Goal: Information Seeking & Learning: Learn about a topic

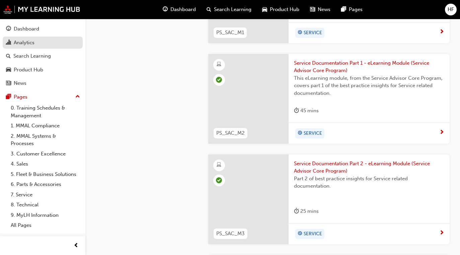
scroll to position [703, 0]
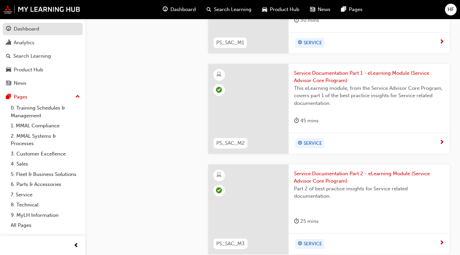
click at [30, 28] on div "Dashboard" at bounding box center [26, 29] width 25 height 8
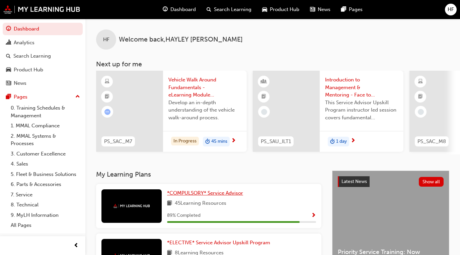
click at [205, 193] on span "*COMPULSORY* Service Advisor" at bounding box center [205, 193] width 76 height 6
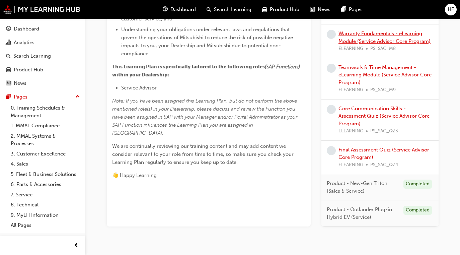
scroll to position [268, 0]
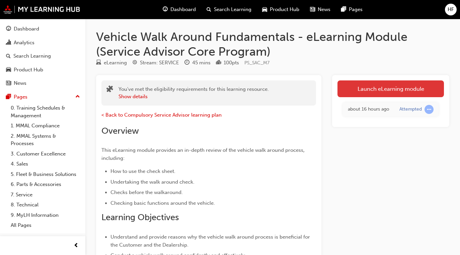
click at [370, 88] on link "Launch eLearning module" at bounding box center [390, 88] width 106 height 17
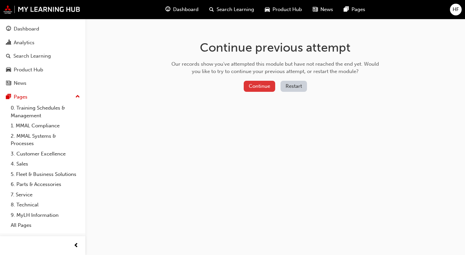
click at [264, 84] on button "Continue" at bounding box center [259, 86] width 31 height 11
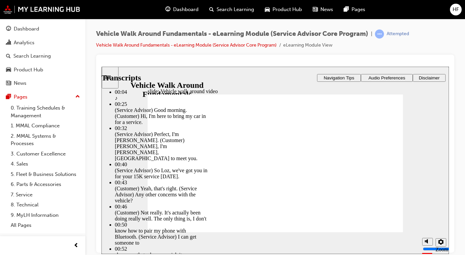
click at [427, 241] on div "misc controls" at bounding box center [427, 229] width 10 height 35
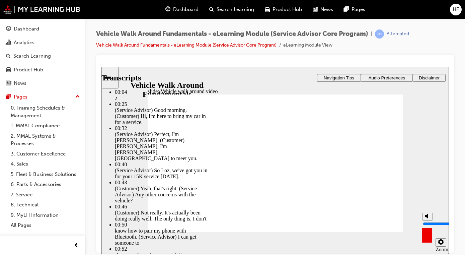
type input "17"
type input "9"
type input "17"
type input "9"
type input "18"
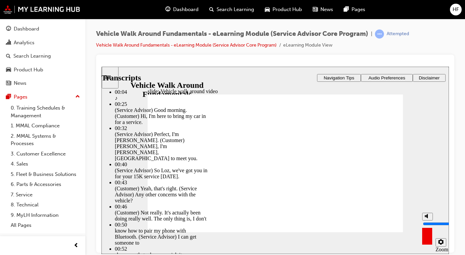
type input "9"
click at [427, 220] on input "volume" at bounding box center [444, 222] width 43 height 5
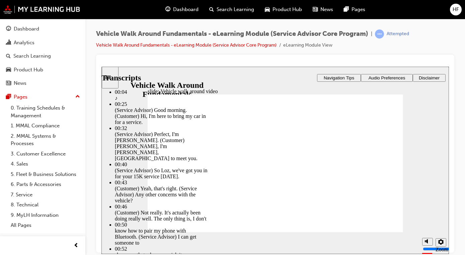
type input "757"
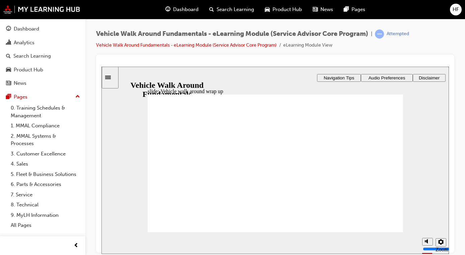
radio input "true"
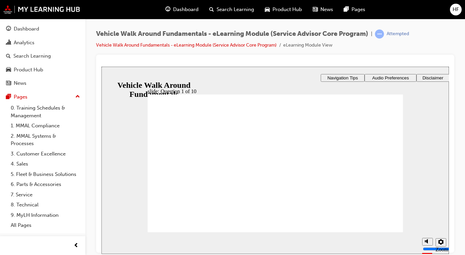
radio input "true"
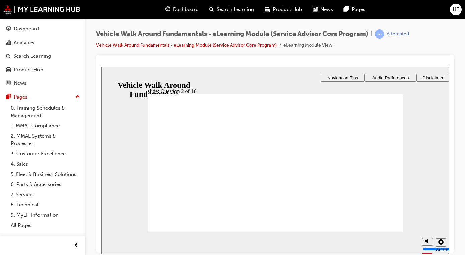
radio input "true"
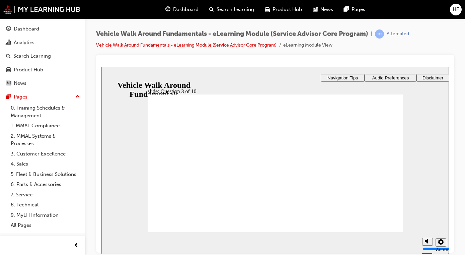
radio input "true"
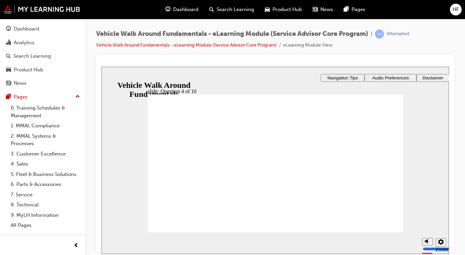
drag, startPoint x: 161, startPoint y: 146, endPoint x: 232, endPoint y: 196, distance: 86.7
checkbox input "true"
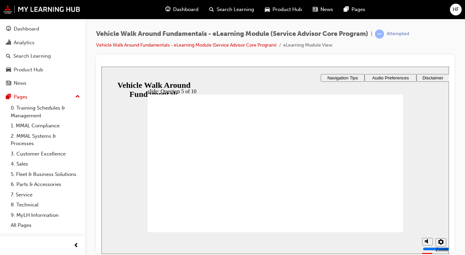
checkbox input "true"
drag, startPoint x: 162, startPoint y: 199, endPoint x: 198, endPoint y: 220, distance: 41.8
checkbox input "true"
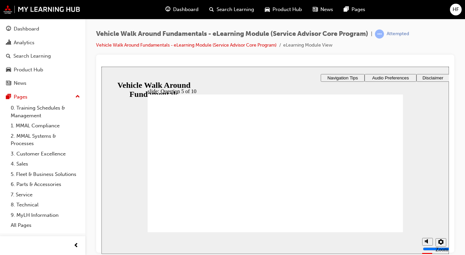
drag, startPoint x: 160, startPoint y: 182, endPoint x: 161, endPoint y: 198, distance: 15.7
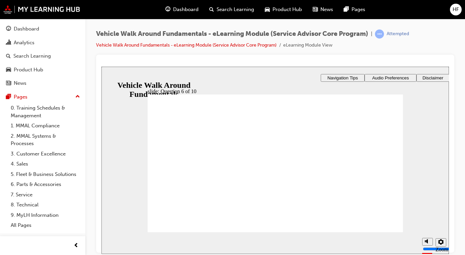
radio input "true"
drag, startPoint x: 161, startPoint y: 160, endPoint x: 167, endPoint y: 194, distance: 34.7
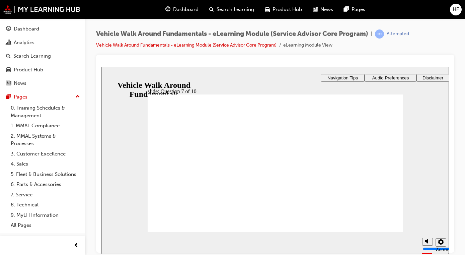
radio input "true"
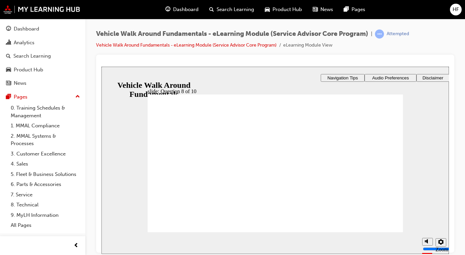
checkbox input "true"
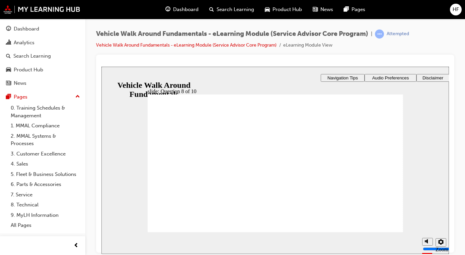
checkbox input "true"
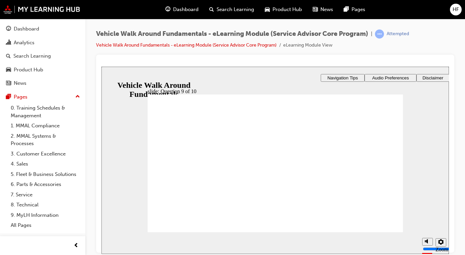
drag, startPoint x: 161, startPoint y: 145, endPoint x: 167, endPoint y: 152, distance: 9.3
checkbox input "true"
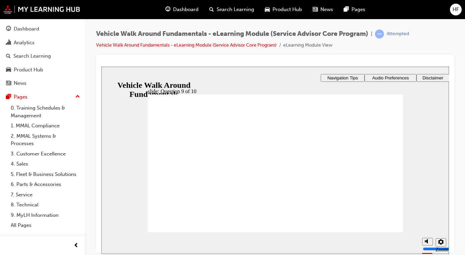
checkbox input "true"
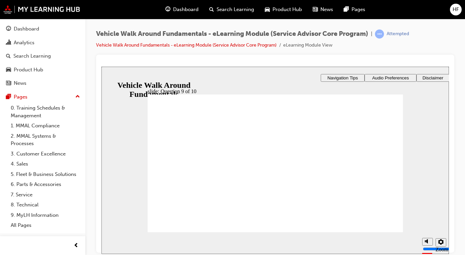
radio input "true"
drag, startPoint x: 172, startPoint y: 215, endPoint x: 173, endPoint y: 220, distance: 4.4
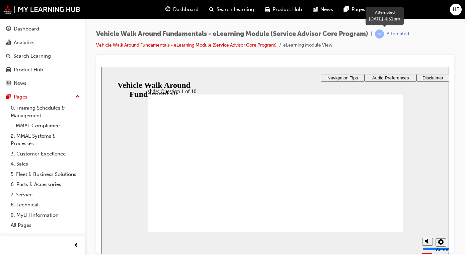
click at [390, 33] on div "Attempted" at bounding box center [392, 33] width 34 height 9
click at [383, 35] on span "learningRecordVerb_ATTEMPT-icon" at bounding box center [379, 33] width 9 height 9
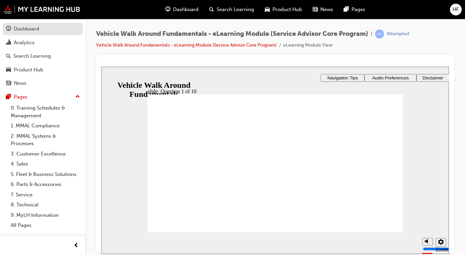
click at [19, 25] on div "Dashboard" at bounding box center [42, 29] width 73 height 8
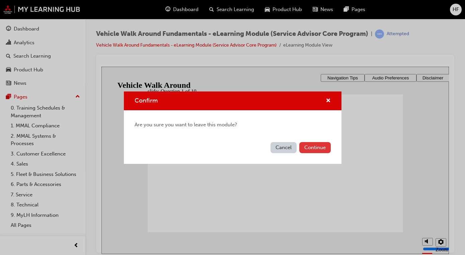
click at [315, 145] on button "Continue" at bounding box center [314, 147] width 31 height 11
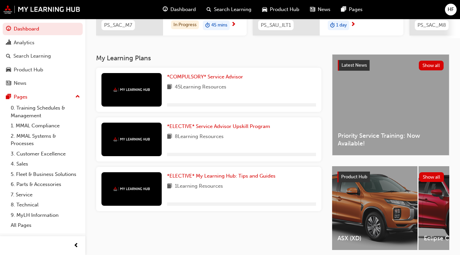
scroll to position [134, 0]
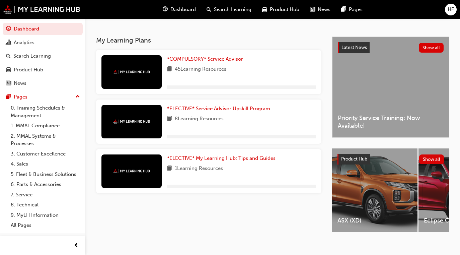
click at [187, 60] on span "*COMPULSORY* Service Advisor" at bounding box center [205, 59] width 76 height 6
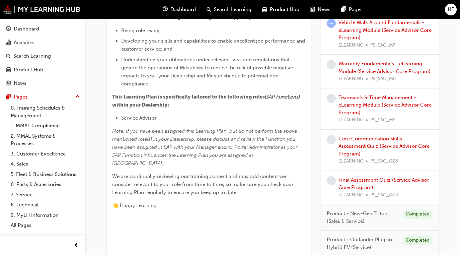
scroll to position [234, 0]
click at [348, 40] on link "Vehicle Walk Around Fundamentals - eLearning Module (Service Advisor Core Progr…" at bounding box center [384, 29] width 93 height 21
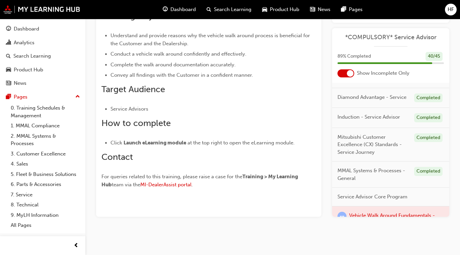
scroll to position [67, 0]
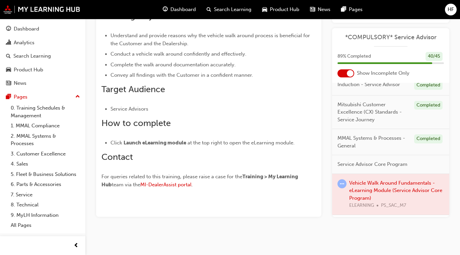
click at [365, 192] on div at bounding box center [390, 194] width 117 height 41
click at [340, 188] on span "learningRecordVerb_ATTEMPT-icon" at bounding box center [341, 183] width 9 height 9
click at [368, 190] on div at bounding box center [390, 194] width 117 height 41
click at [387, 198] on div at bounding box center [390, 194] width 117 height 41
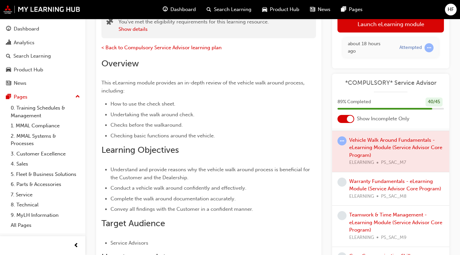
scroll to position [167, 0]
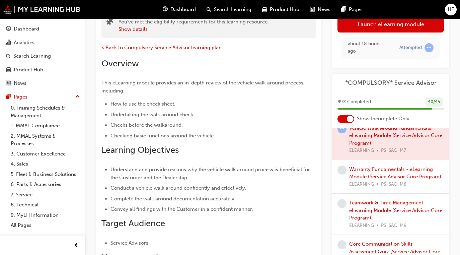
click at [339, 132] on span "learningRecordVerb_ATTEMPT-icon" at bounding box center [341, 128] width 9 height 9
click at [360, 146] on div at bounding box center [390, 138] width 117 height 41
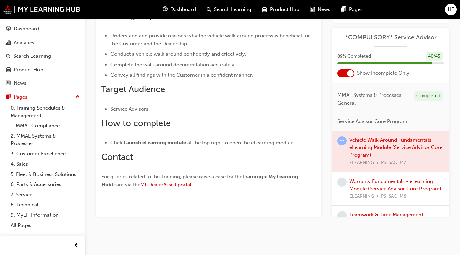
scroll to position [113, 0]
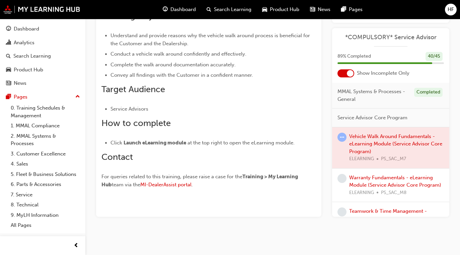
click at [353, 152] on div at bounding box center [390, 147] width 117 height 41
click at [342, 142] on span "learningRecordVerb_ATTEMPT-icon" at bounding box center [341, 136] width 9 height 9
click at [364, 141] on div at bounding box center [390, 147] width 117 height 41
drag, startPoint x: 326, startPoint y: 140, endPoint x: 329, endPoint y: 141, distance: 3.4
click at [329, 141] on div "You've met the eligibility requirements for this learning resource. Show detail…" at bounding box center [272, 45] width 353 height 343
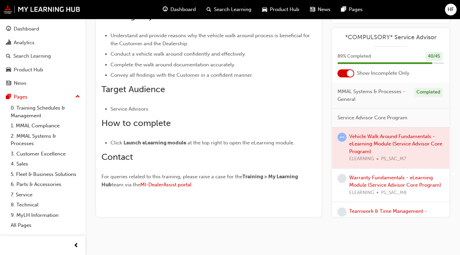
drag, startPoint x: 329, startPoint y: 141, endPoint x: 342, endPoint y: 141, distance: 12.7
click at [342, 141] on span "learningRecordVerb_ATTEMPT-icon" at bounding box center [341, 136] width 9 height 9
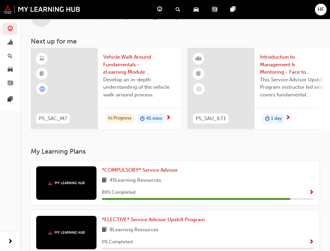
scroll to position [33, 0]
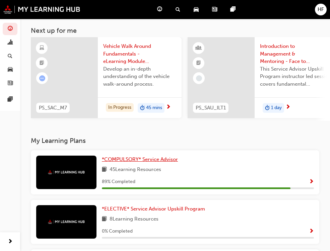
click at [102, 162] on span "*COMPULSORY* Service Advisor" at bounding box center [140, 159] width 76 height 6
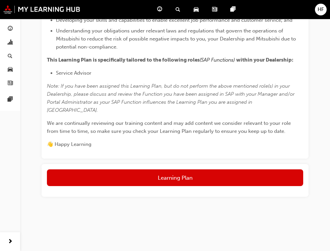
scroll to position [419, 0]
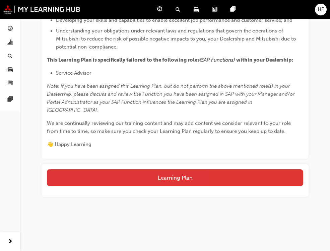
click at [183, 177] on button "Learning Plan" at bounding box center [175, 177] width 256 height 17
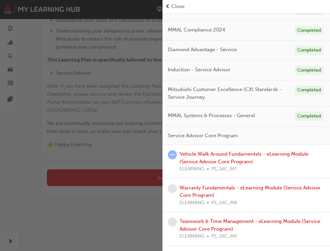
scroll to position [67, 0]
click at [217, 156] on link "Vehicle Walk Around Fundamentals - eLearning Module (Service Advisor Core Progr…" at bounding box center [243, 158] width 129 height 14
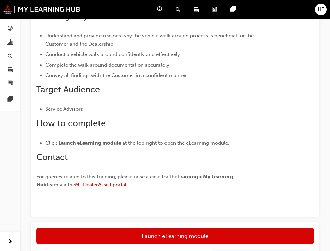
scroll to position [234, 0]
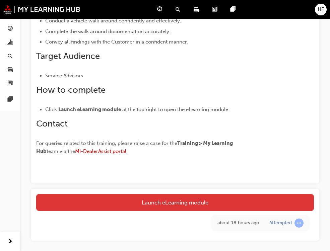
click at [179, 199] on link "Launch eLearning module" at bounding box center [174, 202] width 277 height 17
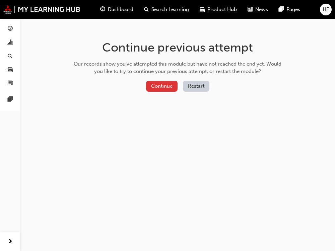
click at [168, 85] on button "Continue" at bounding box center [161, 86] width 31 height 11
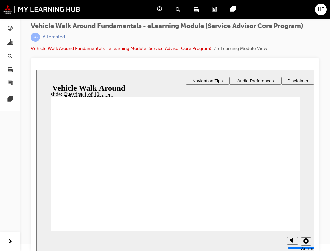
scroll to position [9, 0]
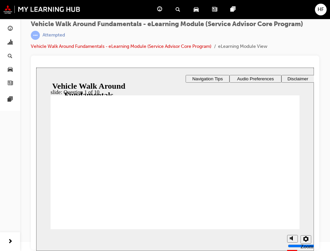
click at [307, 239] on icon "settings" at bounding box center [305, 238] width 5 height 5
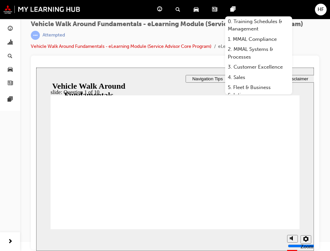
drag, startPoint x: 79, startPoint y: 213, endPoint x: 181, endPoint y: 162, distance: 113.7
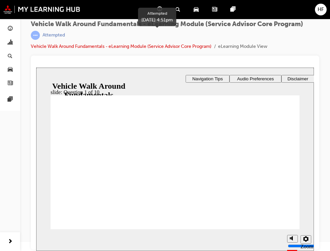
click at [32, 35] on span "learningRecordVerb_ATTEMPT-icon" at bounding box center [35, 35] width 9 height 9
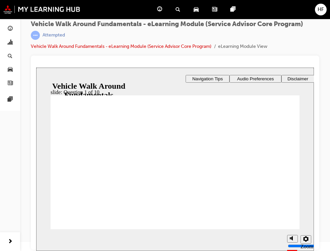
click at [305, 240] on icon "settings" at bounding box center [305, 238] width 5 height 5
click at [312, 50] on div "Vehicle Walk Around Fundamentals - eLearning Module (Service Advisor Core Progr…" at bounding box center [175, 37] width 288 height 35
drag, startPoint x: 276, startPoint y: 222, endPoint x: 253, endPoint y: 226, distance: 23.7
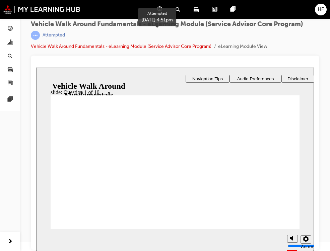
click at [46, 35] on div "Attempted" at bounding box center [53, 35] width 22 height 6
click at [0, 0] on span "Dashboard" at bounding box center [0, 0] width 0 height 0
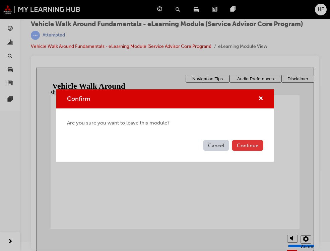
click at [250, 144] on button "Continue" at bounding box center [247, 145] width 31 height 11
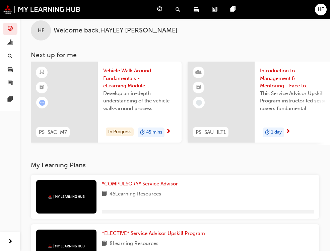
scroll to position [109, 0]
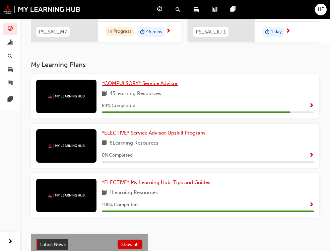
click at [102, 86] on span "*COMPULSORY* Service Advisor" at bounding box center [140, 83] width 76 height 6
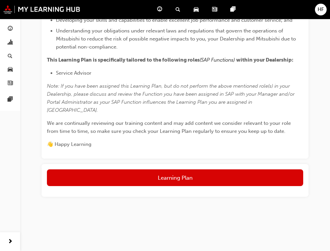
scroll to position [419, 0]
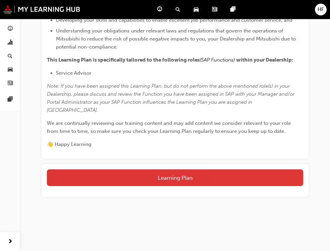
click at [192, 172] on button "Learning Plan" at bounding box center [175, 177] width 256 height 17
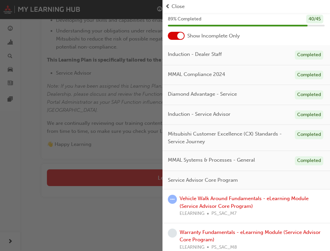
scroll to position [33, 0]
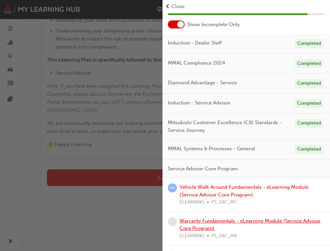
click at [199, 222] on link "Warranty Fundamentals - eLearning Module (Service Advisor Core Program)" at bounding box center [249, 225] width 141 height 14
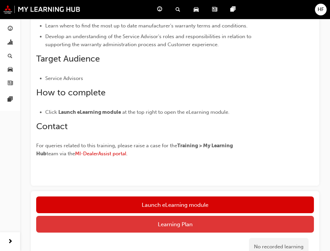
scroll to position [301, 0]
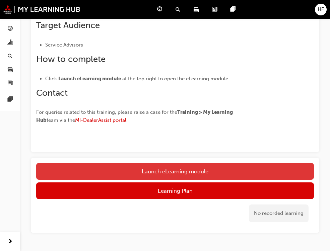
click at [184, 166] on button "Launch eLearning module" at bounding box center [174, 171] width 277 height 17
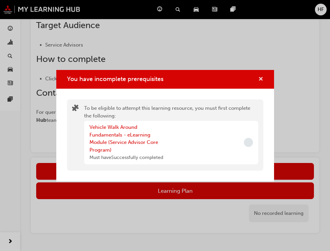
click at [259, 83] on span "cross-icon" at bounding box center [260, 80] width 5 height 6
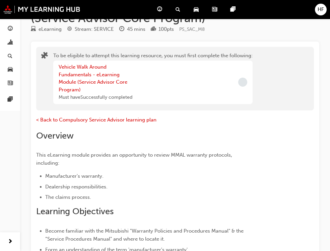
scroll to position [0, 0]
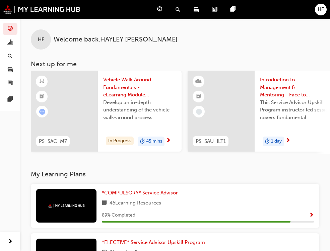
click at [102, 196] on span "*COMPULSORY* Service Advisor" at bounding box center [140, 193] width 76 height 6
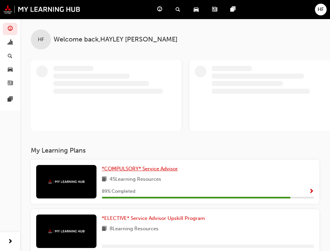
click at [102, 168] on span "*COMPULSORY* Service Advisor" at bounding box center [140, 169] width 76 height 6
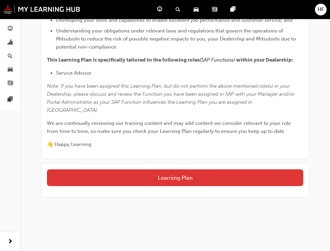
scroll to position [419, 0]
click at [200, 177] on button "Learning Plan" at bounding box center [175, 177] width 256 height 17
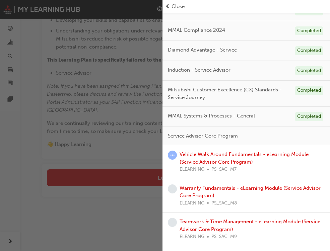
scroll to position [67, 0]
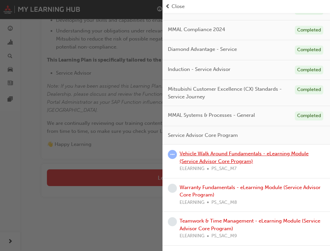
click at [210, 159] on link "Vehicle Walk Around Fundamentals - eLearning Module (Service Advisor Core Progr…" at bounding box center [243, 158] width 129 height 14
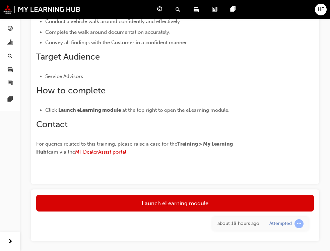
scroll to position [234, 0]
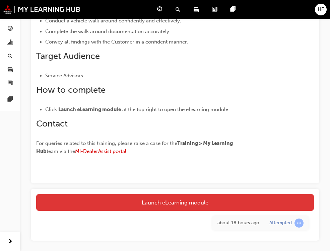
click at [163, 202] on link "Launch eLearning module" at bounding box center [174, 202] width 277 height 17
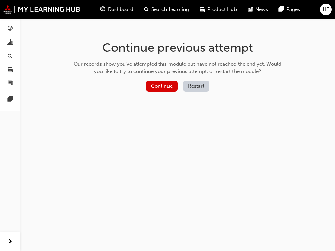
click at [196, 84] on button "Restart" at bounding box center [196, 86] width 26 height 11
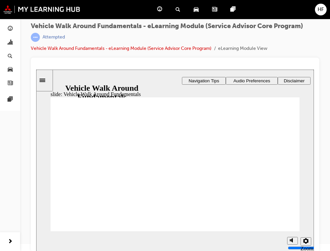
scroll to position [9, 0]
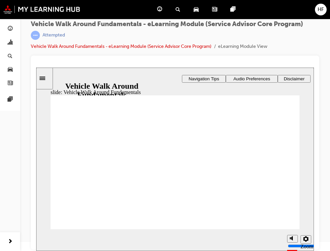
drag, startPoint x: 237, startPoint y: 218, endPoint x: 238, endPoint y: 214, distance: 3.7
click at [305, 239] on icon "settings" at bounding box center [305, 238] width 5 height 5
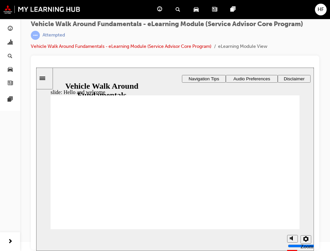
click at [302, 148] on div "slide: Hello and welcome Rectangle 1 Rectangle 3 Hello and welcome Welcome to V…" at bounding box center [174, 159] width 277 height 183
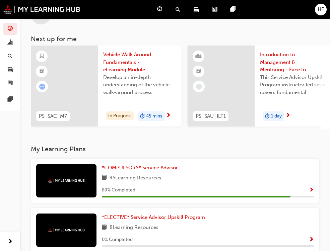
scroll to position [67, 0]
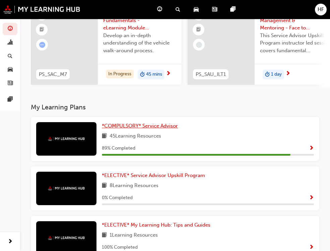
click at [102, 128] on span "*COMPULSORY* Service Advisor" at bounding box center [140, 126] width 76 height 6
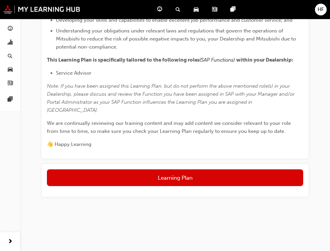
scroll to position [401, 0]
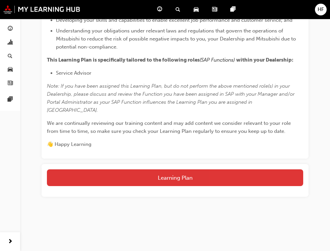
click at [182, 186] on button "Learning Plan" at bounding box center [175, 177] width 256 height 17
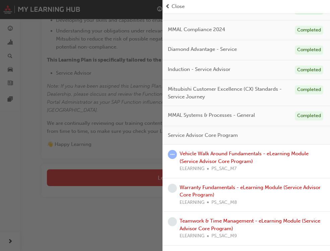
scroll to position [134, 0]
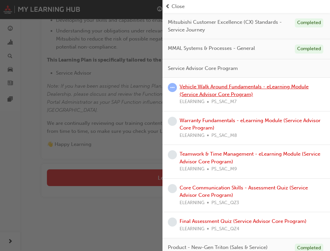
click at [203, 88] on link "Vehicle Walk Around Fundamentals - eLearning Module (Service Advisor Core Progr…" at bounding box center [243, 91] width 129 height 14
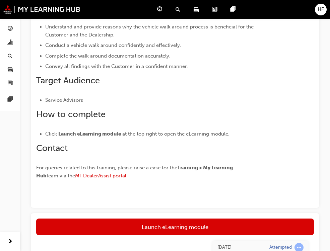
scroll to position [234, 0]
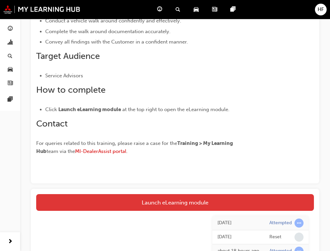
click at [140, 197] on link "Launch eLearning module" at bounding box center [174, 202] width 277 height 17
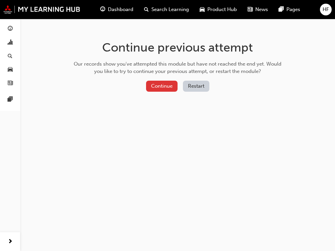
click at [159, 82] on button "Continue" at bounding box center [161, 86] width 31 height 11
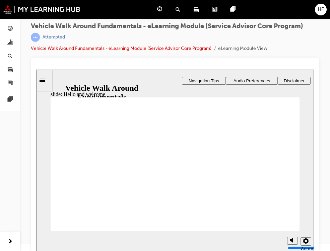
scroll to position [9, 0]
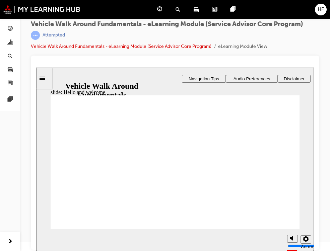
click at [245, 197] on div "Rectangle 1 start-btn.png Vehicle Walk Around Fundamentals Click START to begin…" at bounding box center [175, 165] width 249 height 140
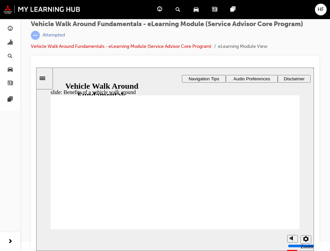
drag, startPoint x: 134, startPoint y: 160, endPoint x: 133, endPoint y: 169, distance: 9.1
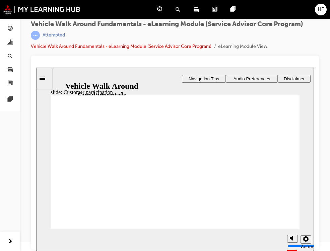
drag, startPoint x: 277, startPoint y: 222, endPoint x: 268, endPoint y: 235, distance: 15.5
drag, startPoint x: 60, startPoint y: 203, endPoint x: 61, endPoint y: 208, distance: 5.4
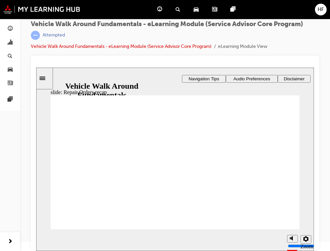
drag, startPoint x: 91, startPoint y: 199, endPoint x: 107, endPoint y: 203, distance: 16.8
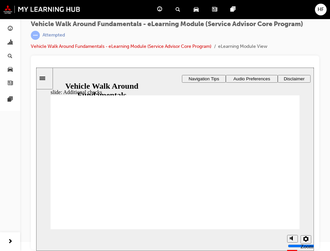
drag, startPoint x: 282, startPoint y: 117, endPoint x: 219, endPoint y: 154, distance: 72.7
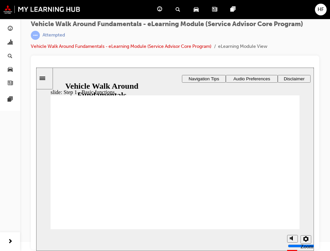
drag, startPoint x: 287, startPoint y: 118, endPoint x: 286, endPoint y: 129, distance: 11.4
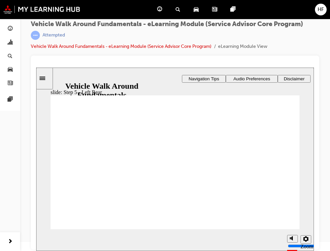
drag, startPoint x: 283, startPoint y: 116, endPoint x: 286, endPoint y: 122, distance: 7.3
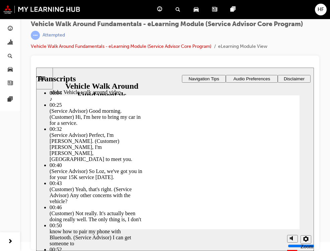
drag, startPoint x: 67, startPoint y: 212, endPoint x: 159, endPoint y: 211, distance: 92.0
drag, startPoint x: 84, startPoint y: 210, endPoint x: 202, endPoint y: 214, distance: 118.2
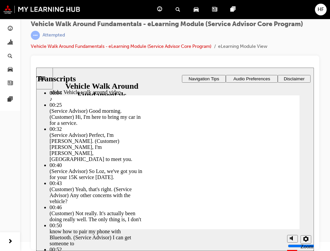
drag, startPoint x: 201, startPoint y: 211, endPoint x: 189, endPoint y: 210, distance: 12.1
drag, startPoint x: 201, startPoint y: 210, endPoint x: 113, endPoint y: 208, distance: 88.7
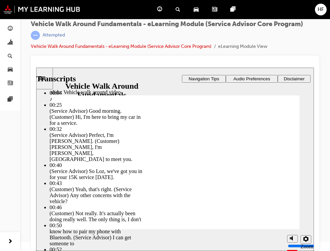
drag, startPoint x: 109, startPoint y: 211, endPoint x: 93, endPoint y: 207, distance: 15.8
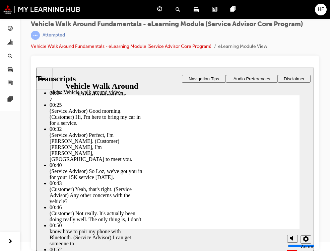
type input "165"
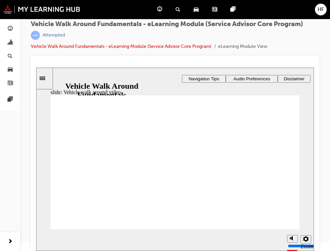
click at [213, 76] on span "Navigation Tips" at bounding box center [203, 78] width 30 height 5
click at [259, 80] on span "Audio Preferences" at bounding box center [251, 78] width 37 height 5
click at [289, 77] on span "Disclaimer" at bounding box center [293, 78] width 21 height 5
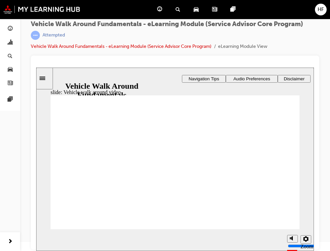
click at [49, 78] on icon "Sidebar Toggle" at bounding box center [44, 78] width 10 height 4
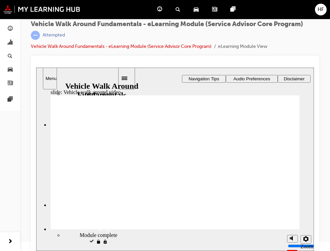
scroll to position [475, 0]
drag, startPoint x: 115, startPoint y: 132, endPoint x: 112, endPoint y: 220, distance: 88.4
click at [112, 220] on div "Welcome Welcome Vehicle Walk Around Fundamentals visited Vehicle Walk Around Fu…" at bounding box center [76, 169] width 81 height 161
drag, startPoint x: 116, startPoint y: 222, endPoint x: 49, endPoint y: 214, distance: 67.4
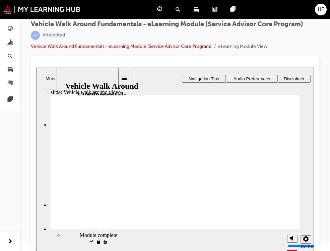
click at [116, 130] on div "sidebar" at bounding box center [76, 111] width 81 height 37
drag, startPoint x: 115, startPoint y: 212, endPoint x: 119, endPoint y: 218, distance: 7.9
click at [119, 218] on div "slide: Vehicle walk around video Rectangle 1 Rectangle 3 Vehicle walk around vi…" at bounding box center [174, 159] width 277 height 183
click at [84, 191] on span "Vehicle walk around wrap up locked" at bounding box center [100, 187] width 33 height 18
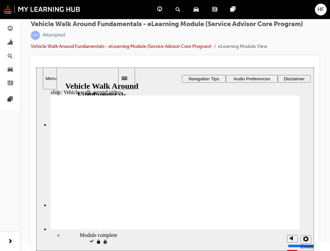
click at [84, 171] on span "Vehicle walk around video visited" at bounding box center [100, 168] width 33 height 18
click at [106, 174] on span "Vehicle walk around video visited" at bounding box center [100, 168] width 33 height 18
drag, startPoint x: 114, startPoint y: 232, endPoint x: 121, endPoint y: 205, distance: 27.8
click at [121, 205] on div "slide: Vehicle walk around video Rectangle 1 Rectangle 3 Vehicle walk around vi…" at bounding box center [174, 159] width 277 height 183
click at [207, 111] on button "Close" at bounding box center [174, 159] width 277 height 183
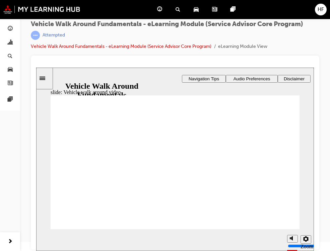
click at [306, 238] on icon "settings" at bounding box center [305, 238] width 5 height 5
click at [34, 36] on span "learningRecordVerb_ATTEMPT-icon" at bounding box center [35, 35] width 9 height 9
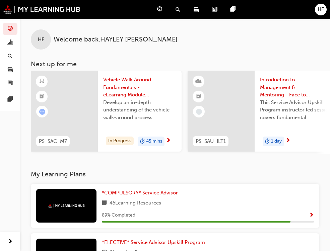
click at [102, 195] on span "*COMPULSORY* Service Advisor" at bounding box center [140, 193] width 76 height 6
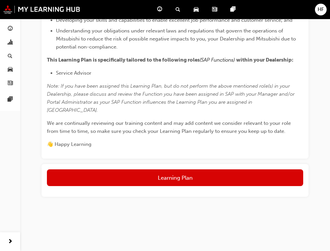
scroll to position [419, 0]
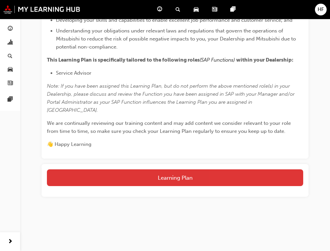
click at [188, 179] on button "Learning Plan" at bounding box center [175, 177] width 256 height 17
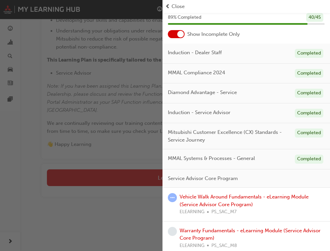
scroll to position [33, 0]
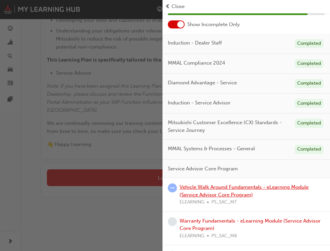
click at [200, 187] on link "Vehicle Walk Around Fundamentals - eLearning Module (Service Advisor Core Progr…" at bounding box center [243, 191] width 129 height 14
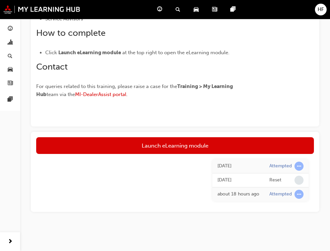
scroll to position [295, 0]
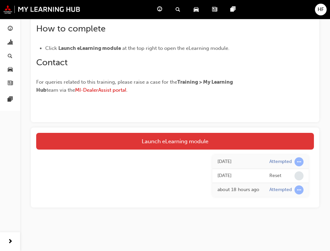
click at [185, 141] on link "Launch eLearning module" at bounding box center [174, 141] width 277 height 17
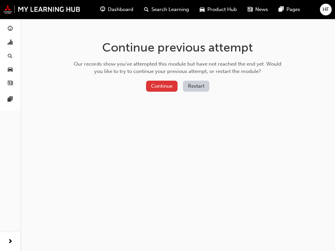
click at [161, 85] on button "Continue" at bounding box center [161, 86] width 31 height 11
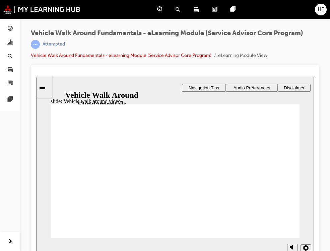
drag, startPoint x: 164, startPoint y: 134, endPoint x: 247, endPoint y: 208, distance: 110.9
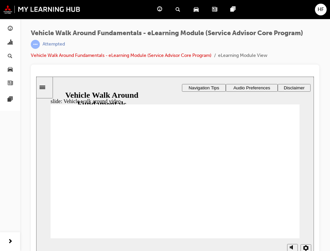
drag, startPoint x: 237, startPoint y: 190, endPoint x: 239, endPoint y: 193, distance: 3.4
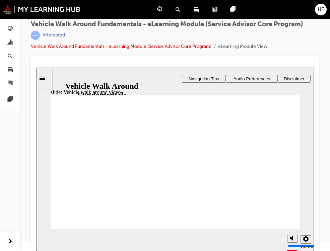
click at [303, 238] on icon "settings" at bounding box center [305, 238] width 5 height 5
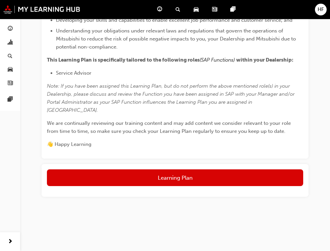
scroll to position [419, 0]
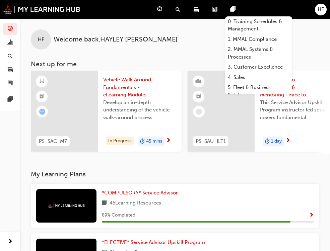
click at [102, 194] on span "*COMPULSORY* Service Advisor" at bounding box center [140, 193] width 76 height 6
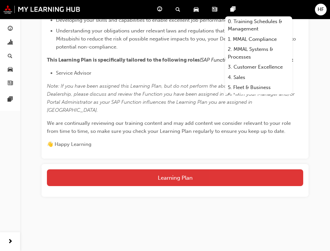
scroll to position [419, 0]
click at [191, 173] on button "Learning Plan" at bounding box center [175, 177] width 256 height 17
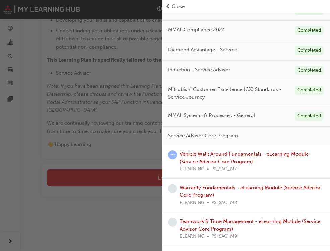
scroll to position [67, 0]
click at [210, 161] on link "Vehicle Walk Around Fundamentals - eLearning Module (Service Advisor Core Progr…" at bounding box center [243, 158] width 129 height 14
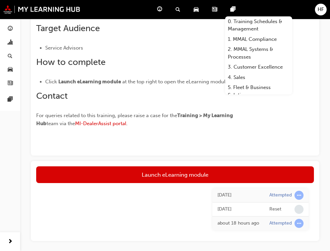
scroll to position [295, 0]
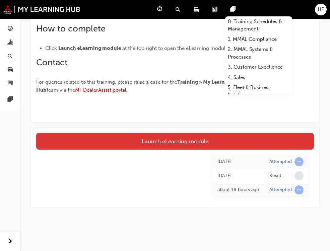
click at [172, 141] on link "Launch eLearning module" at bounding box center [174, 141] width 277 height 17
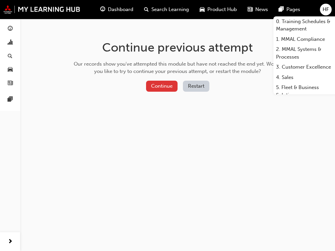
click at [165, 88] on button "Continue" at bounding box center [161, 86] width 31 height 11
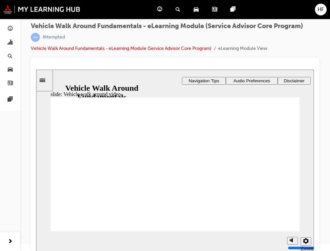
scroll to position [9, 0]
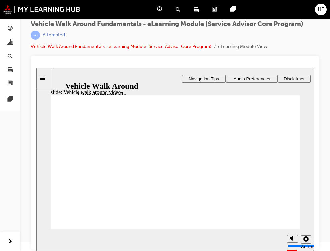
click at [51, 44] on link "Vehicle Walk Around Fundamentals - eLearning Module (Service Advisor Core Progr…" at bounding box center [121, 46] width 180 height 6
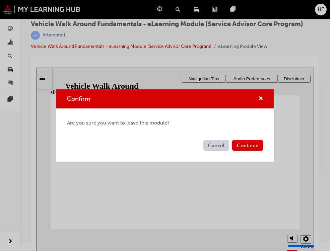
click at [217, 145] on button "Cancel" at bounding box center [216, 145] width 26 height 11
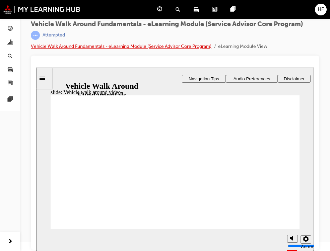
click at [157, 47] on link "Vehicle Walk Around Fundamentals - eLearning Module (Service Advisor Core Progr…" at bounding box center [121, 46] width 180 height 6
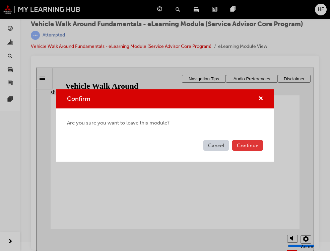
click at [248, 144] on button "Continue" at bounding box center [247, 145] width 31 height 11
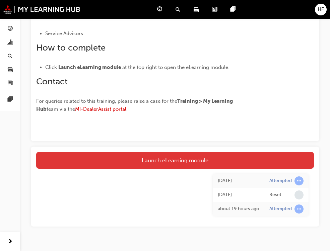
scroll to position [277, 0]
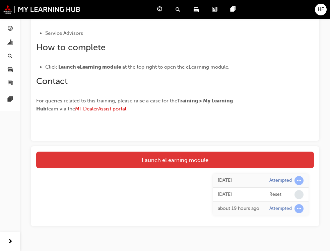
click at [161, 162] on link "Launch eLearning module" at bounding box center [174, 160] width 277 height 17
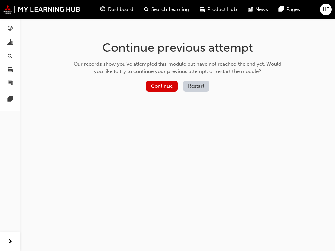
click at [187, 86] on button "Restart" at bounding box center [196, 86] width 26 height 11
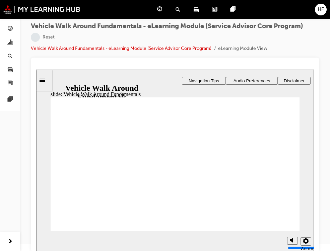
scroll to position [9, 0]
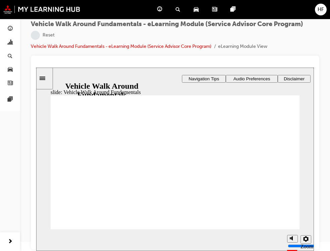
drag, startPoint x: 278, startPoint y: 223, endPoint x: 302, endPoint y: 232, distance: 25.4
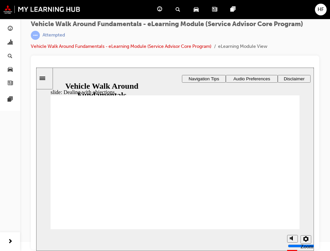
drag, startPoint x: 232, startPoint y: 202, endPoint x: 227, endPoint y: 200, distance: 5.5
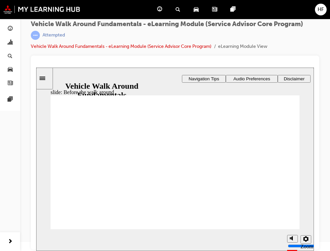
drag, startPoint x: 140, startPoint y: 137, endPoint x: 129, endPoint y: 148, distance: 14.9
drag, startPoint x: 100, startPoint y: 156, endPoint x: 70, endPoint y: 176, distance: 36.8
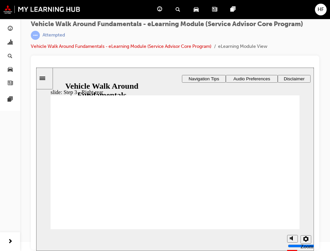
drag, startPoint x: 286, startPoint y: 119, endPoint x: 286, endPoint y: 125, distance: 6.4
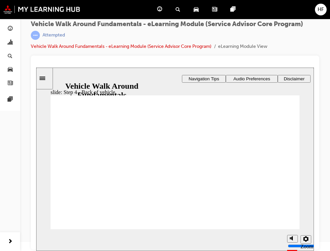
drag, startPoint x: 283, startPoint y: 117, endPoint x: 198, endPoint y: 215, distance: 129.5
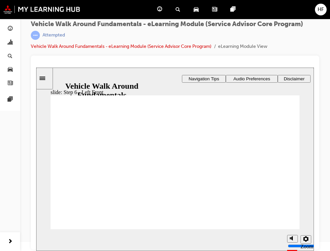
drag, startPoint x: 281, startPoint y: 115, endPoint x: 285, endPoint y: 121, distance: 6.9
drag, startPoint x: 281, startPoint y: 118, endPoint x: 293, endPoint y: 132, distance: 18.3
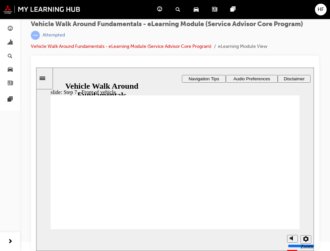
drag, startPoint x: 282, startPoint y: 118, endPoint x: 282, endPoint y: 121, distance: 3.7
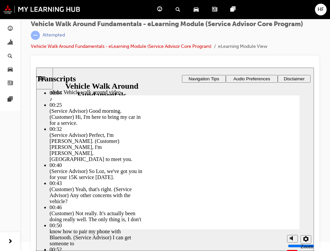
type input "757"
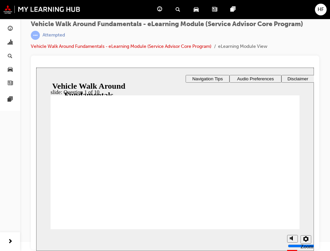
radio input "true"
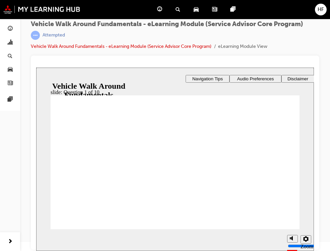
radio input "true"
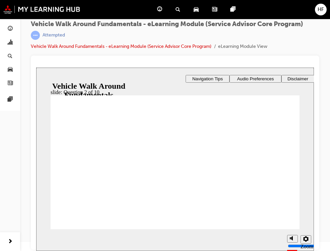
radio input "true"
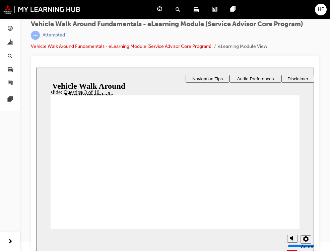
drag, startPoint x: 64, startPoint y: 170, endPoint x: 74, endPoint y: 197, distance: 28.6
radio input "true"
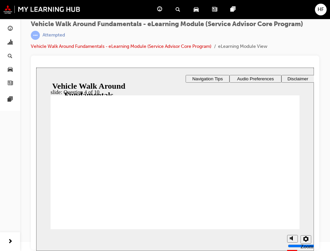
drag, startPoint x: 163, startPoint y: 186, endPoint x: 233, endPoint y: 211, distance: 74.1
checkbox input "true"
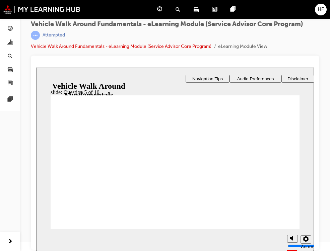
checkbox input "true"
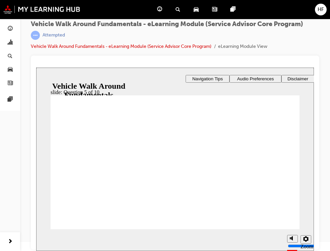
drag, startPoint x: 64, startPoint y: 182, endPoint x: 76, endPoint y: 207, distance: 26.9
radio input "true"
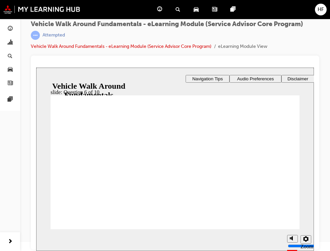
drag, startPoint x: 61, startPoint y: 158, endPoint x: 66, endPoint y: 161, distance: 5.8
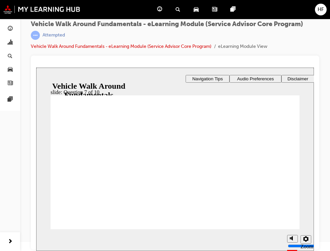
radio input "true"
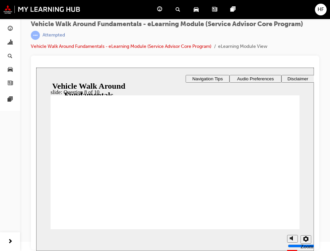
checkbox input "true"
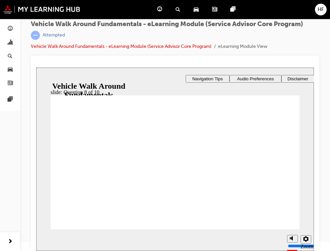
checkbox input "true"
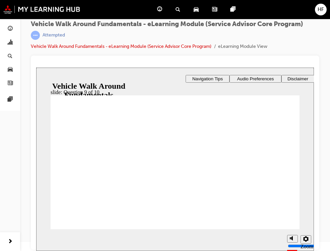
checkbox input "true"
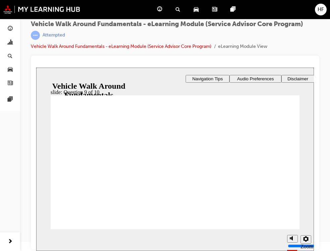
checkbox input "true"
drag, startPoint x: 67, startPoint y: 202, endPoint x: 75, endPoint y: 216, distance: 16.5
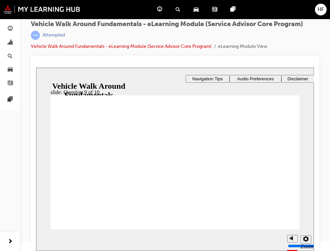
checkbox input "true"
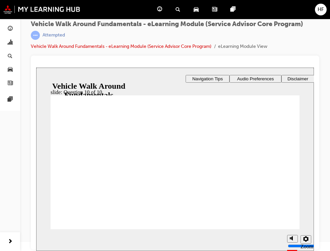
radio input "true"
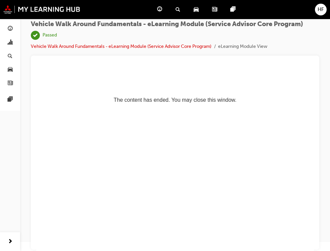
scroll to position [0, 0]
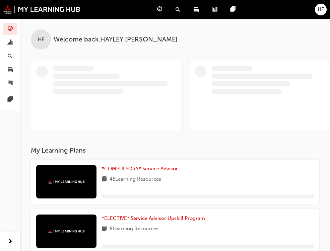
click at [102, 166] on span "*COMPULSORY* Service Advisor" at bounding box center [140, 169] width 76 height 6
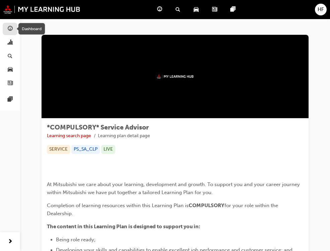
click at [10, 27] on span "guage-icon" at bounding box center [10, 29] width 5 height 6
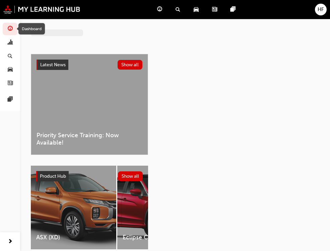
click at [24, 28] on div "Dashboard" at bounding box center [31, 28] width 26 height 11
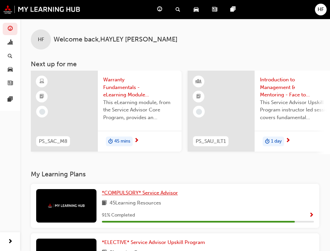
click at [102, 194] on span "*COMPULSORY* Service Advisor" at bounding box center [140, 193] width 76 height 6
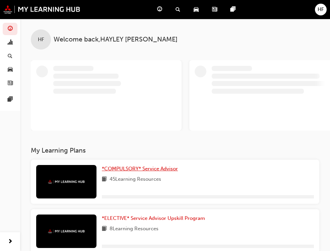
click at [102, 167] on span "*COMPULSORY* Service Advisor" at bounding box center [140, 169] width 76 height 6
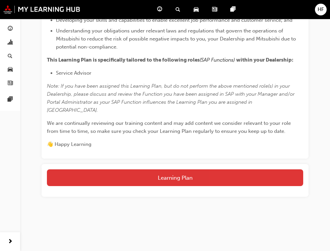
scroll to position [419, 0]
click at [179, 179] on button "Learning Plan" at bounding box center [175, 177] width 256 height 17
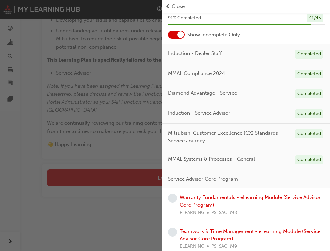
scroll to position [33, 0]
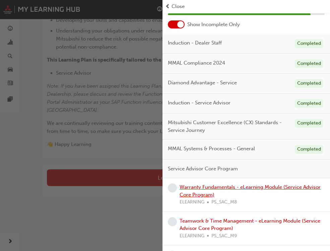
click at [209, 193] on link "Warranty Fundamentals - eLearning Module (Service Advisor Core Program)" at bounding box center [249, 191] width 141 height 14
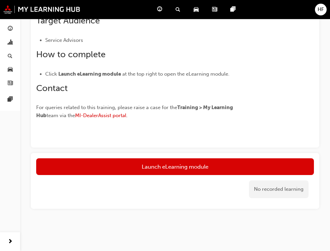
scroll to position [268, 0]
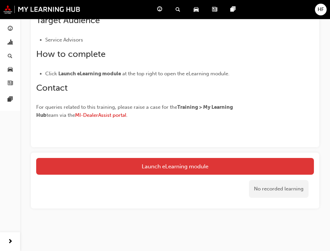
click at [192, 166] on link "Launch eLearning module" at bounding box center [174, 166] width 277 height 17
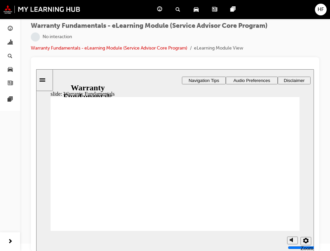
scroll to position [9, 0]
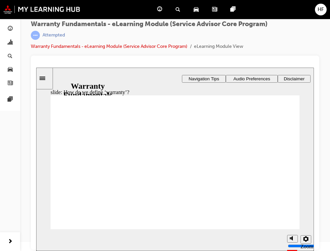
type textarea "W"
type textarea "Wa"
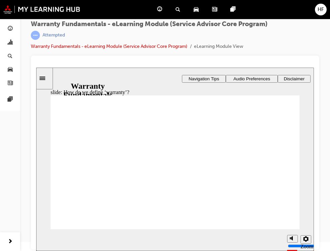
type textarea "War"
type textarea "Warr"
type textarea "Warra"
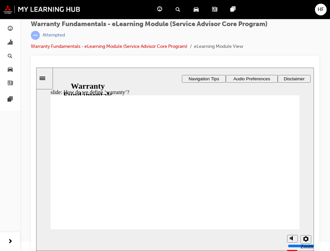
type textarea "Warra"
type textarea "Warran"
type textarea "Warrant"
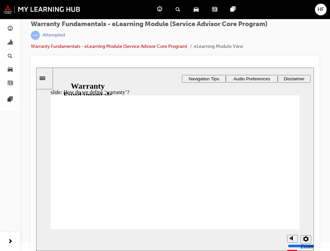
type textarea "Warranty"
type textarea "Warranty i"
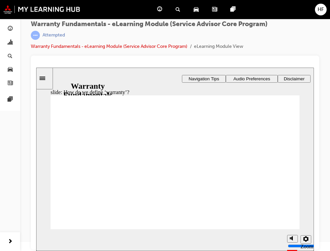
type textarea "Warranty i"
type textarea "Warranty is"
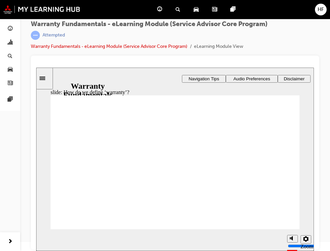
type textarea "Warranty is t"
type textarea "Warranty is to"
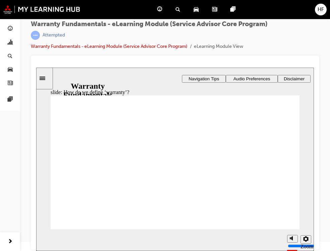
type textarea "Warranty is to"
type textarea "Warranty is to c"
type textarea "Warranty is to ca"
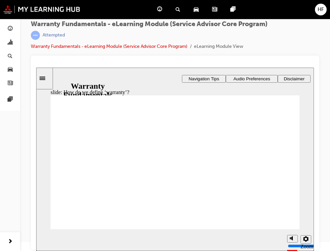
type textarea "Warranty is to car"
type textarea "Warranty is to [PERSON_NAME]"
type textarea "Warranty is to carry"
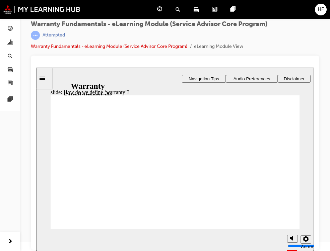
type textarea "Warranty is to carry"
type textarea "Warranty is to carry o"
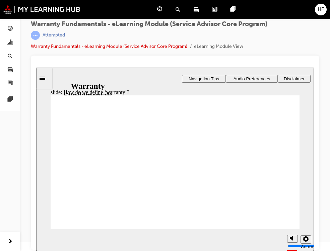
type textarea "Warranty is to carry ou"
type textarea "Warranty is to carry out"
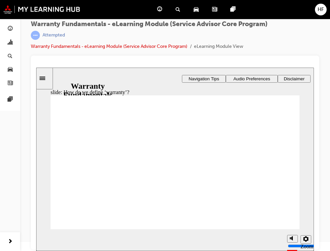
type textarea "Warranty is to carry out"
type textarea "Warranty is to carry out r"
type textarea "Warranty is to carry out re"
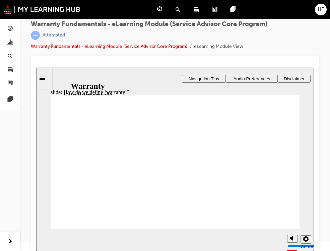
type textarea "Warranty is to carry out rep"
type textarea "Warranty is to carry out repa"
type textarea "Warranty is to carry out repai"
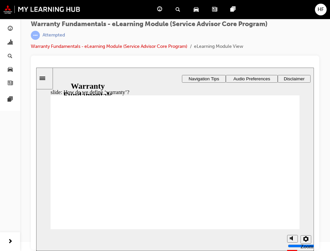
type textarea "Warranty is to carry out repai"
type textarea "Warranty is to carry out repair"
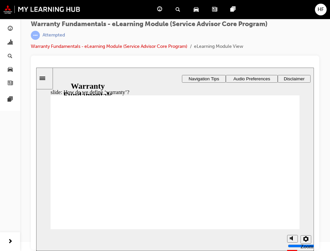
type textarea "Warranty is to carry out repair o"
type textarea "Warranty is to carry out repair or"
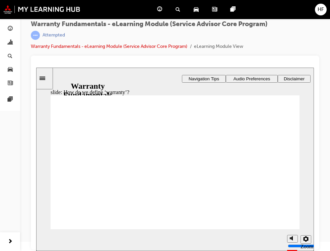
type textarea "Warranty is to carry out repair or"
type textarea "Warranty is to carry out repair or r"
type textarea "Warranty is to carry out repair or re"
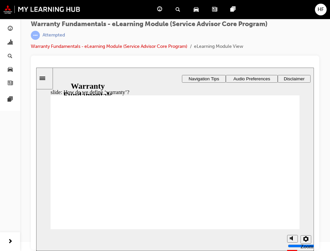
type textarea "Warranty is to carry out repair or rep"
type textarea "Warranty is to carry out repair or repo"
type textarea "Warranty is to carry out repair or repoa"
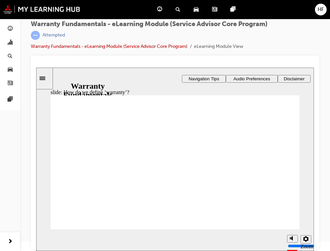
type textarea "Warranty is to carry out repair or repoa"
type textarea "Warranty is to carry out repair or repo"
type textarea "Warranty is to carry out repair or rep"
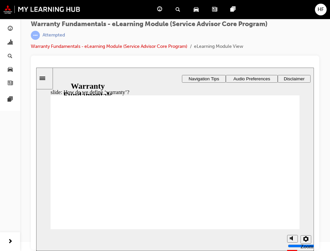
type textarea "Warranty is to carry out repair or repl"
type textarea "Warranty is to carry out repair or repla"
type textarea "Warranty is to carry out repair or replac"
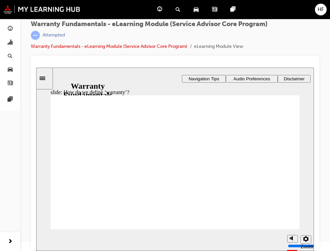
type textarea "Warranty is to carry out repair or replac"
type textarea "Warranty is to carry out repair or replace"
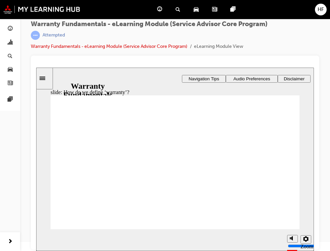
type textarea "Warranty is to carry out repair or replace a"
type textarea "Warranty is to carry out repair or replace an"
type textarea "Warranty is to carry out repair or replace any"
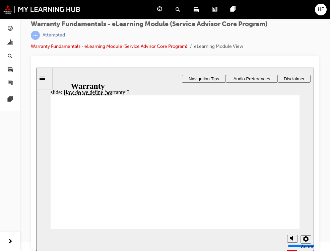
type textarea "Warranty is to carry out repair or replace any"
type textarea "Warranty is to carry out repair or replace any p"
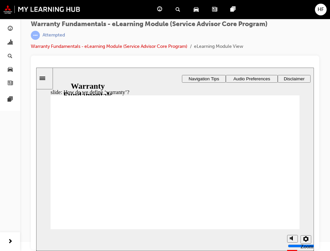
type textarea "Warranty is to carry out repair or replace any pa"
type textarea "Warranty is to carry out repair or replace any par"
type textarea "Warranty is to carry out repair or replace any part"
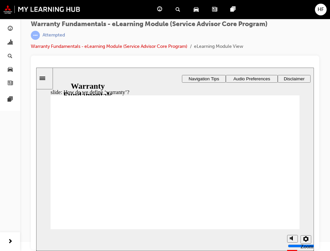
type textarea "Warranty is to carry out repair or replace any part"
type textarea "Warranty is to carry out repair or replace any part t"
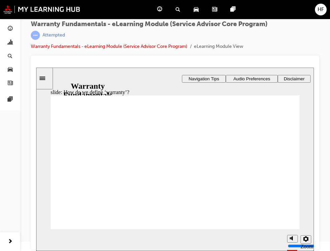
type textarea "Warranty is to carry out repair or replace any part th"
type textarea "Warranty is to carry out repair or replace any part tha"
type textarea "Warranty is to carry out repair or replace any part that"
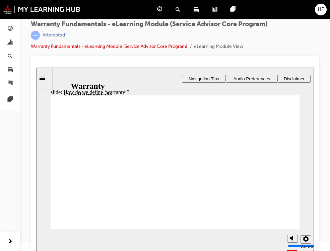
type textarea "Warranty is to carry out repair or replace any part that"
type textarea "Warranty is to carry out repair or replace any part that h"
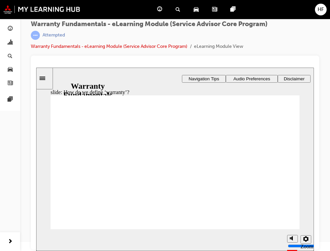
type textarea "Warranty is to carry out repair or replace any part that ha"
type textarea "Warranty is to carry out repair or replace any part that has"
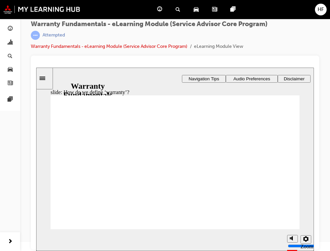
type textarea "Warranty is to carry out repair or replace any part that has"
type textarea "Warranty is to carry out repair or replace any part that has f"
type textarea "Warranty is to carry out repair or replace any part that has fa"
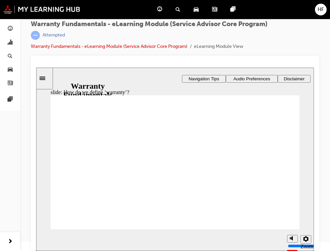
type textarea "Warranty is to carry out repair or replace any part that has fai"
type textarea "Warranty is to carry out repair or replace any part that has fail"
type textarea "Warranty is to carry out repair or replace any part that has faile"
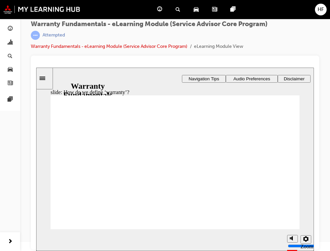
type textarea "Warranty is to carry out repair or replace any part that has faile"
type textarea "Warranty is to carry out repair or replace any part that has failed"
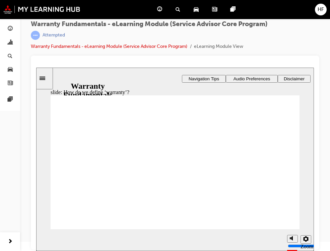
type textarea "Warranty is to carry out repair or replace any part that has failed"
type textarea "Warranty is to carry out repair or replace any part that has failed,"
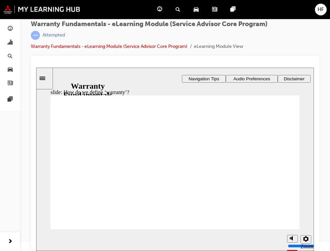
type textarea "Warranty is to carry out repair or replace any part that has failed,"
type textarea "Warranty is to carry out repair or replace any part that has failed, p"
type textarea "Warranty is to carry out repair or replace any part that has failed, pr"
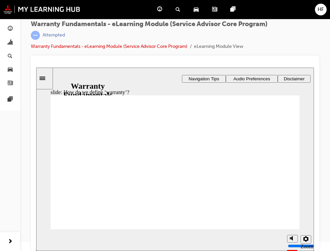
type textarea "Warranty is to carry out repair or replace any part that has failed, pre"
type textarea "Warranty is to carry out repair or replace any part that has failed, prem"
type textarea "Warranty is to carry out repair or replace any part that has failed, prema"
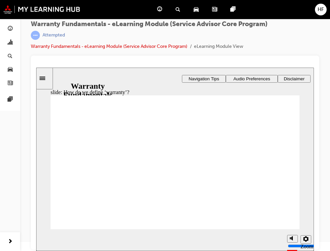
type textarea "Warranty is to carry out repair or replace any part that has failed, prema"
type textarea "Warranty is to carry out repair or replace any part that has failed, premat"
type textarea "Warranty is to carry out repair or replace any part that has failed, prematu"
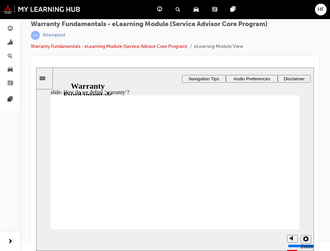
type textarea "Warranty is to carry out repair or replace any part that has failed, prematur"
type textarea "Warranty is to carry out repair or replace any part that has failed, premature"
type textarea "Warranty is to carry out repair or replace any part that has failed, prematurel"
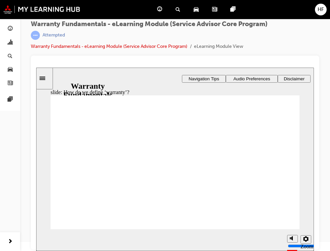
type textarea "Warranty is to carry out repair or replace any part that has failed, prematurel"
type textarea "Warranty is to carry out repair or replace any part that has failed, prematurely"
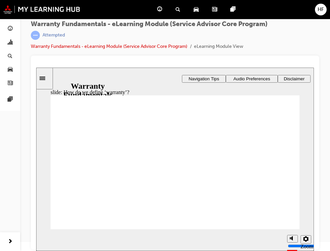
type textarea "Warranty is to carry out repair or replace any part that has failed, prematurel…"
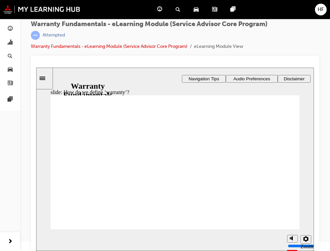
type textarea "Warranty is to carry out repair or replace any part that has failed, prematurel…"
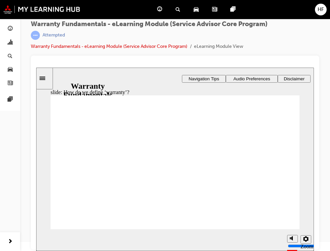
type textarea "Warranty is to carry out repair or replace any part that has failed, prematurel…"
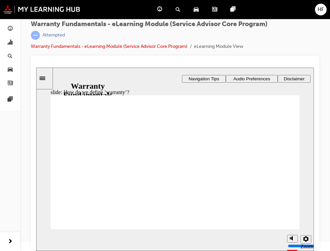
type textarea "Warranty is to carry out repair or replace any part that has failed, prematurel…"
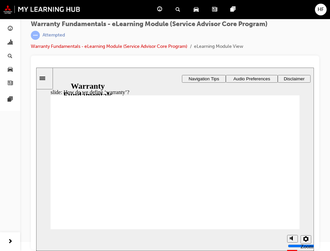
type textarea "Warranty is to carry out repair or replace any part that has failed, prematurel…"
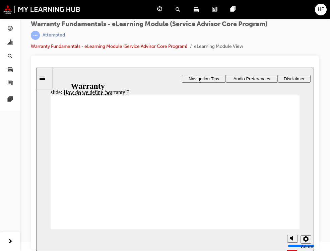
type textarea "Warranty is to carry out repair or replace any part that has failed, prematurel…"
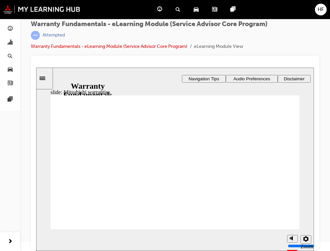
drag, startPoint x: 279, startPoint y: 113, endPoint x: 289, endPoint y: 122, distance: 13.7
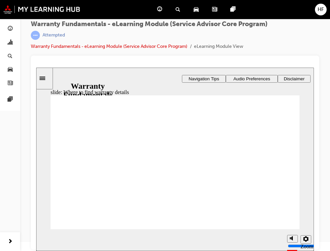
drag, startPoint x: 285, startPoint y: 115, endPoint x: 277, endPoint y: 170, distance: 55.8
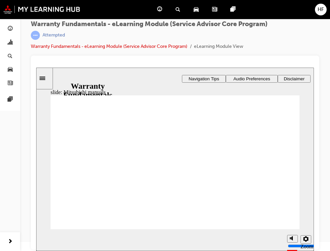
drag, startPoint x: 285, startPoint y: 115, endPoint x: 286, endPoint y: 123, distance: 7.5
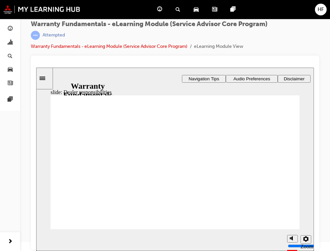
drag, startPoint x: 242, startPoint y: 147, endPoint x: 241, endPoint y: 152, distance: 5.1
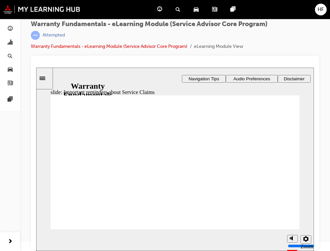
drag, startPoint x: 70, startPoint y: 193, endPoint x: 90, endPoint y: 199, distance: 21.1
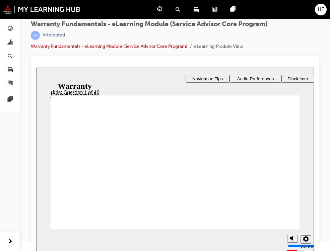
drag, startPoint x: 56, startPoint y: 144, endPoint x: 60, endPoint y: 142, distance: 4.3
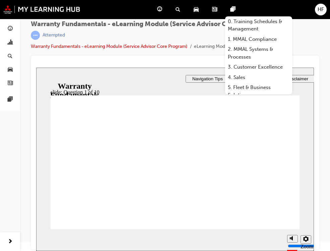
drag, startPoint x: 76, startPoint y: 158, endPoint x: 64, endPoint y: 166, distance: 15.0
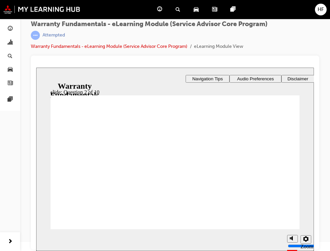
drag, startPoint x: 163, startPoint y: 183, endPoint x: 251, endPoint y: 195, distance: 88.9
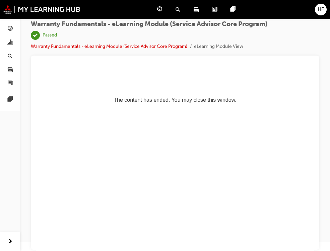
scroll to position [0, 0]
click at [12, 28] on span "guage-icon" at bounding box center [10, 29] width 5 height 6
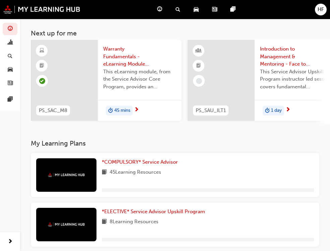
scroll to position [42, 0]
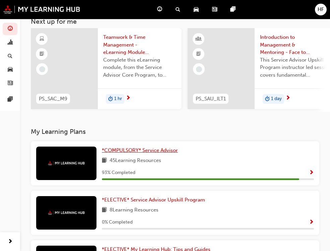
click at [102, 151] on span "*COMPULSORY* Service Advisor" at bounding box center [140, 150] width 76 height 6
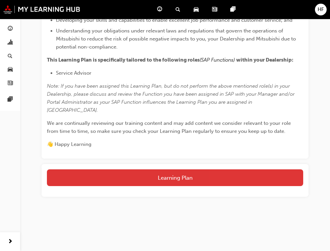
scroll to position [419, 0]
click at [173, 174] on button "Learning Plan" at bounding box center [175, 177] width 256 height 17
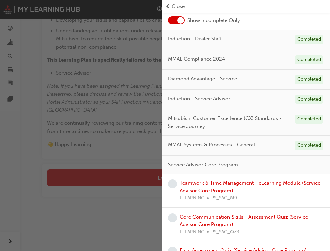
scroll to position [94, 0]
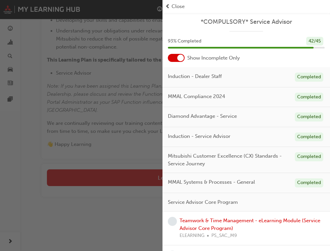
scroll to position [419, 0]
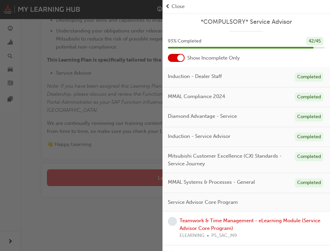
click at [121, 171] on div "button" at bounding box center [81, 125] width 162 height 251
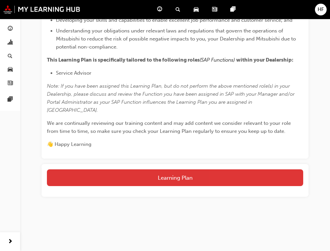
click at [121, 174] on button "Learning Plan" at bounding box center [175, 177] width 256 height 17
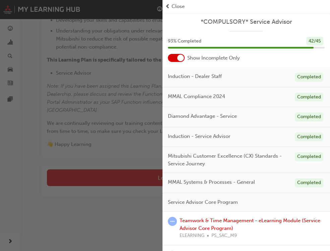
scroll to position [252, 0]
